Goal: Navigation & Orientation: Find specific page/section

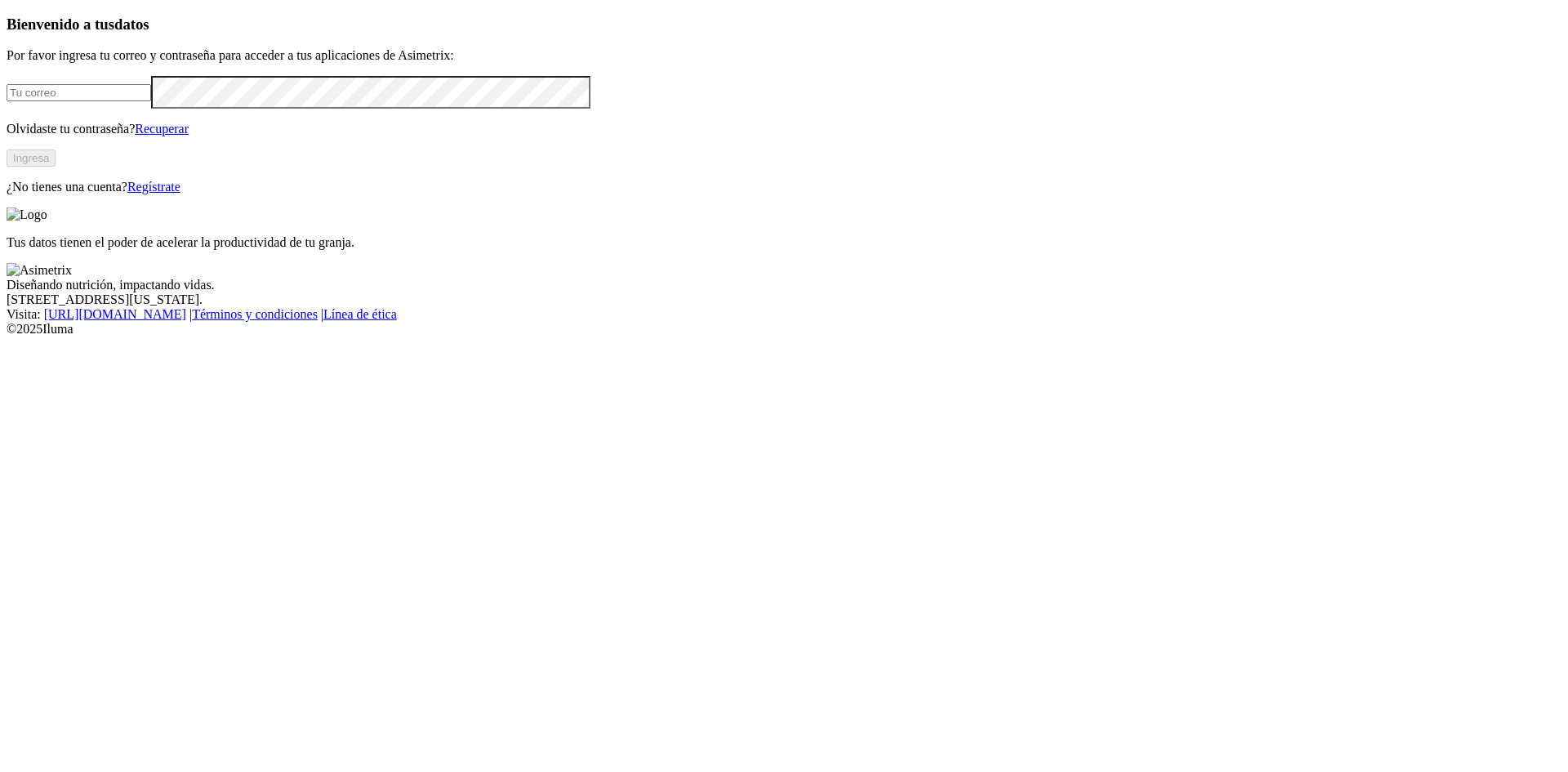
type input "[EMAIL_ADDRESS][DOMAIN_NAME]"
click at [56, 166] on button "Ingresa" at bounding box center [31, 158] width 49 height 17
